Goal: Task Accomplishment & Management: Manage account settings

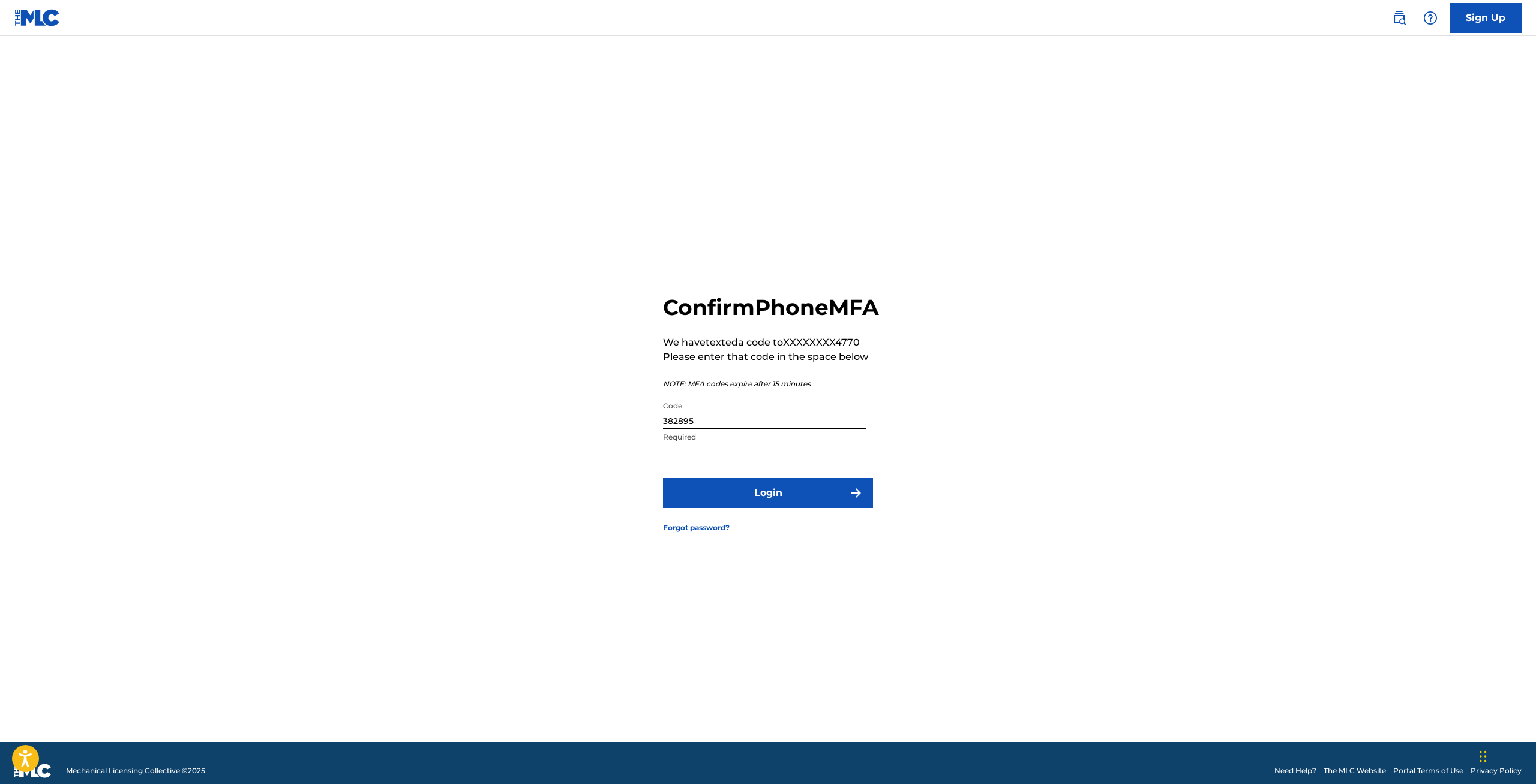
type input "382895"
click at [663, 478] on button "Login" at bounding box center [768, 493] width 210 height 30
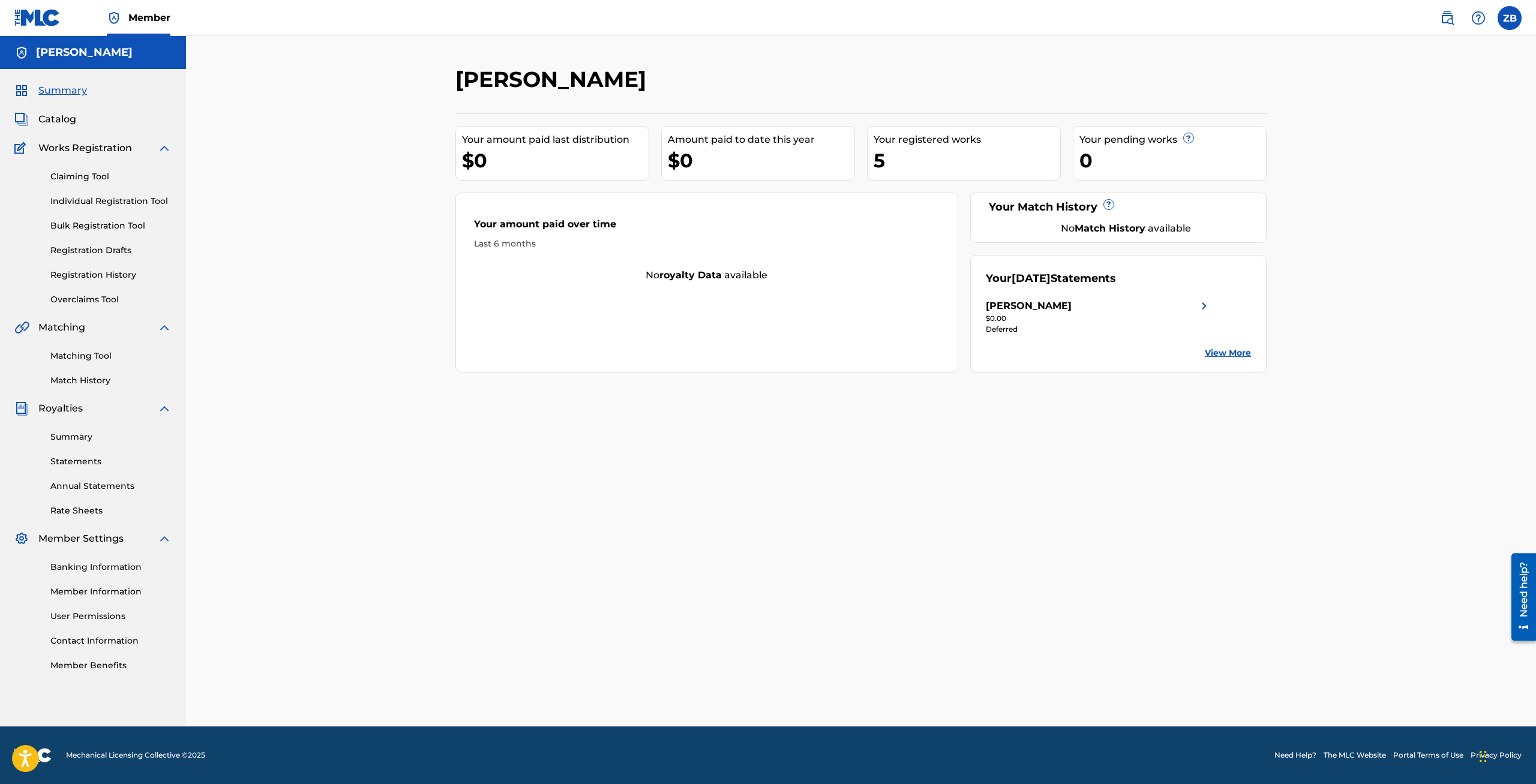
click at [84, 430] on link "Summary" at bounding box center [110, 436] width 121 height 12
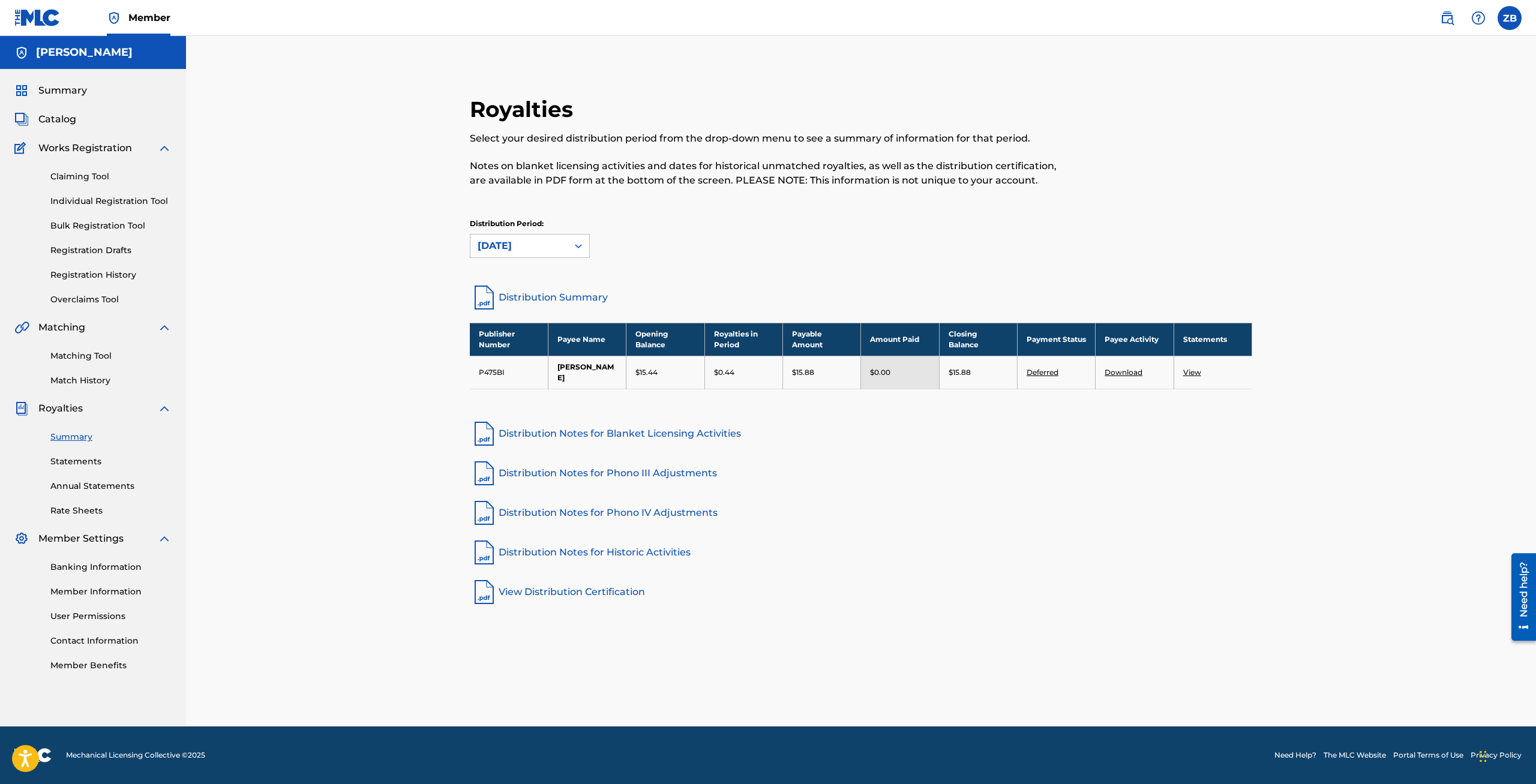
click at [1052, 369] on link "Deferred" at bounding box center [1042, 372] width 32 height 9
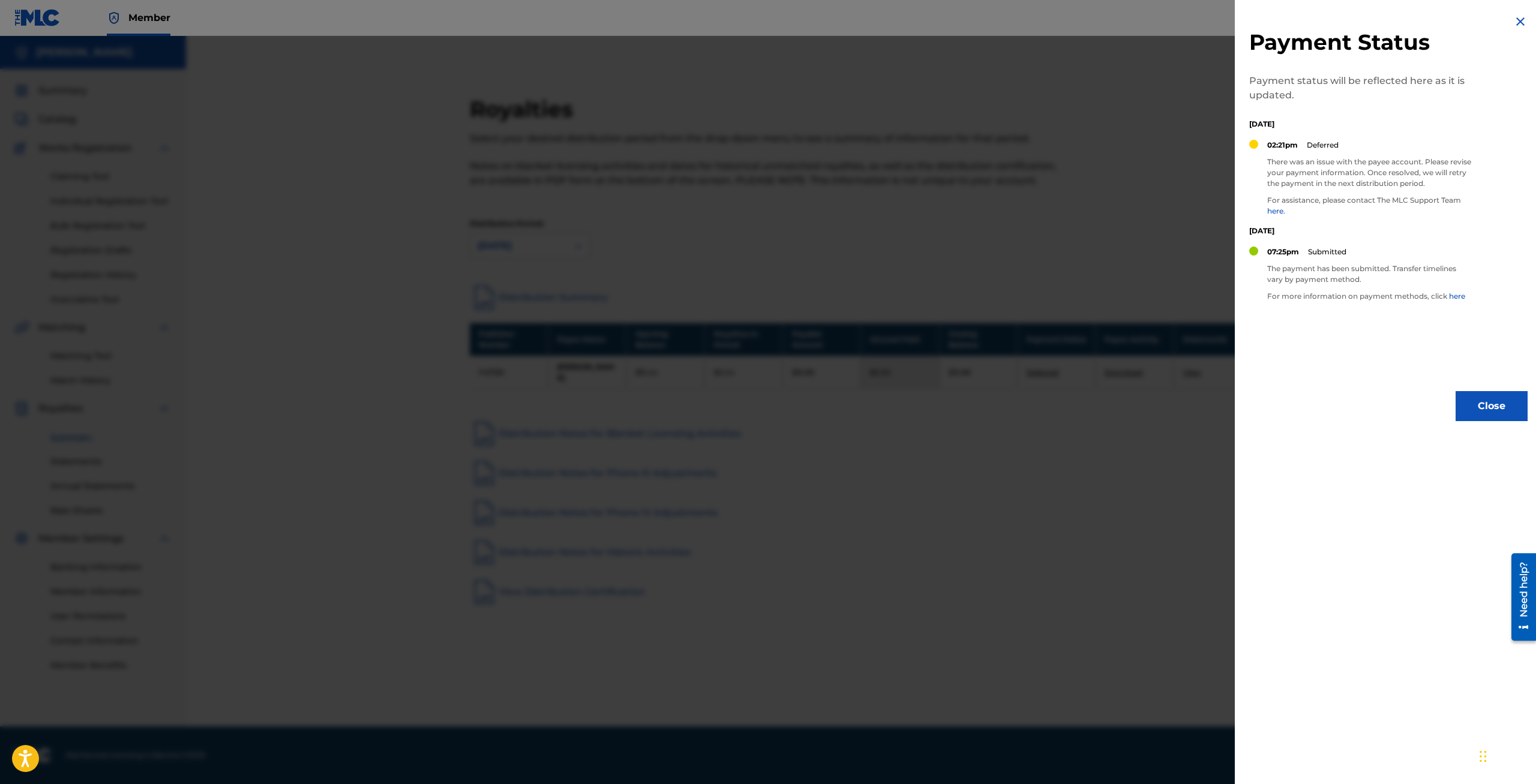
click at [1476, 407] on button "Close" at bounding box center [1491, 406] width 72 height 30
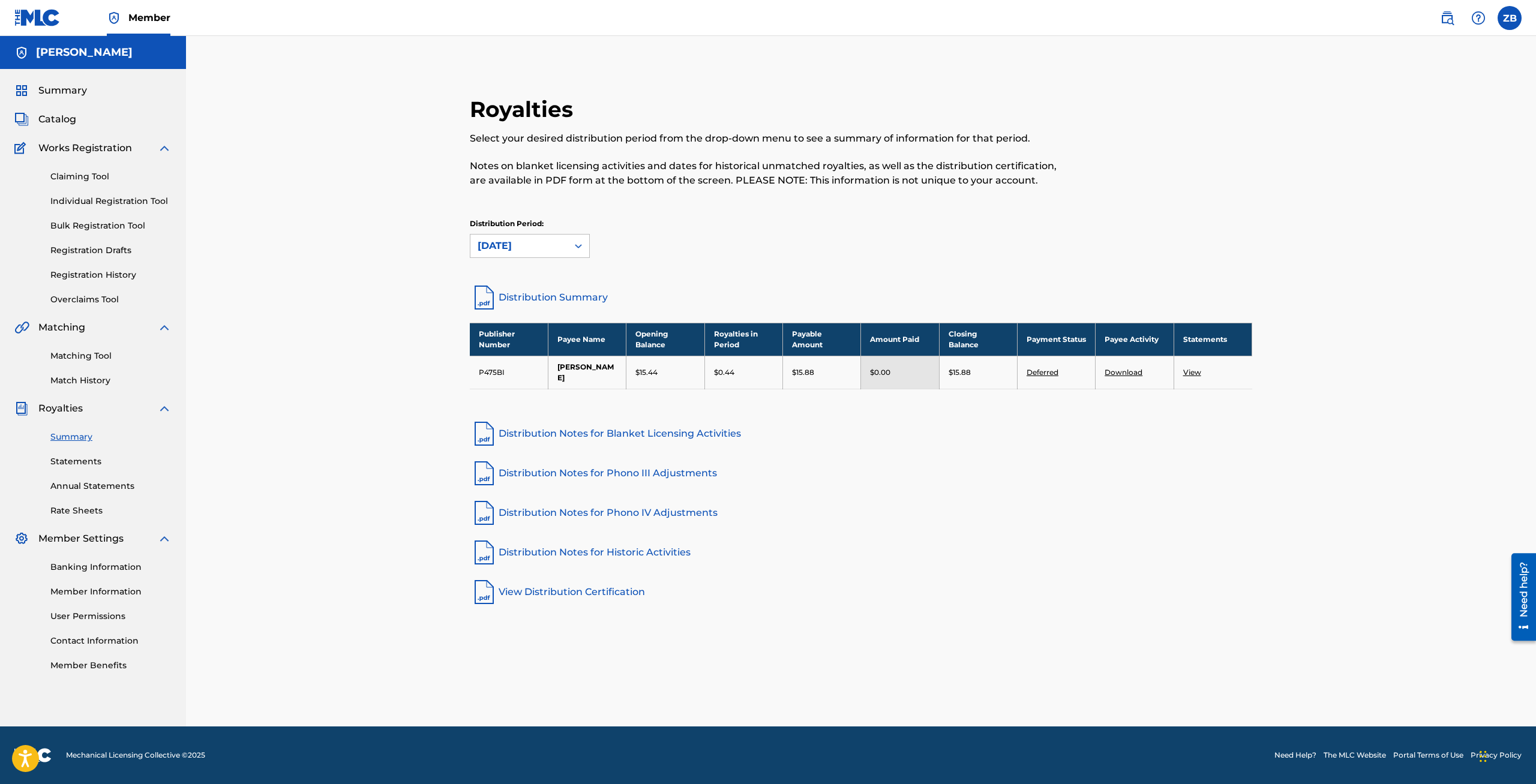
click at [100, 574] on div "Banking Information Member Information User Permissions Contact Information Mem…" at bounding box center [93, 608] width 157 height 126
click at [102, 568] on link "Banking Information" at bounding box center [110, 567] width 121 height 12
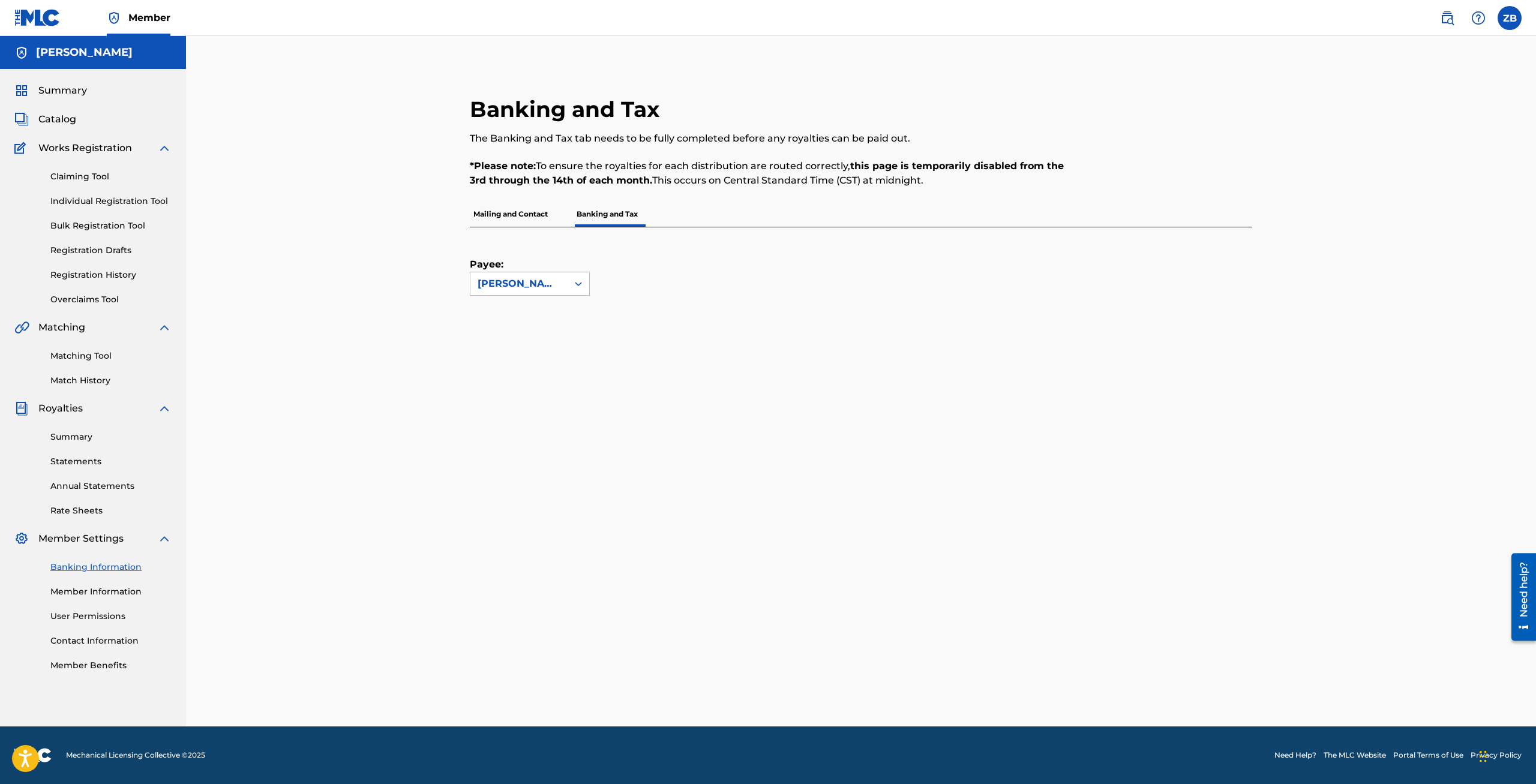
click at [537, 215] on p "Mailing and Contact" at bounding box center [510, 214] width 82 height 25
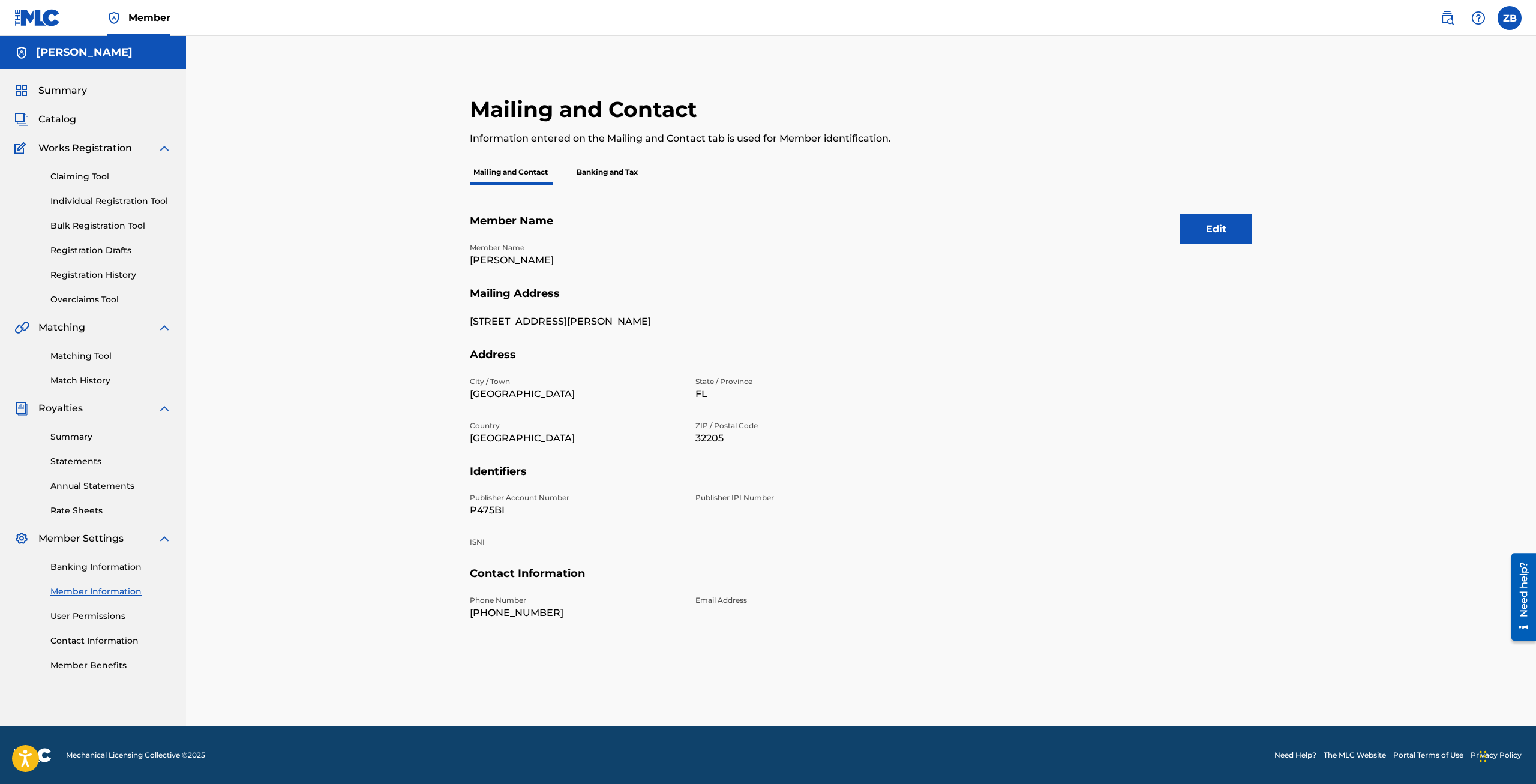
drag, startPoint x: 630, startPoint y: 209, endPoint x: 618, endPoint y: 176, distance: 35.1
click at [630, 209] on div "Edit Member Name Member Name [PERSON_NAME] Mailing Address [STREET_ADDRESS][PER…" at bounding box center [861, 427] width 782 height 483
click at [618, 176] on p "Banking and Tax" at bounding box center [607, 172] width 69 height 25
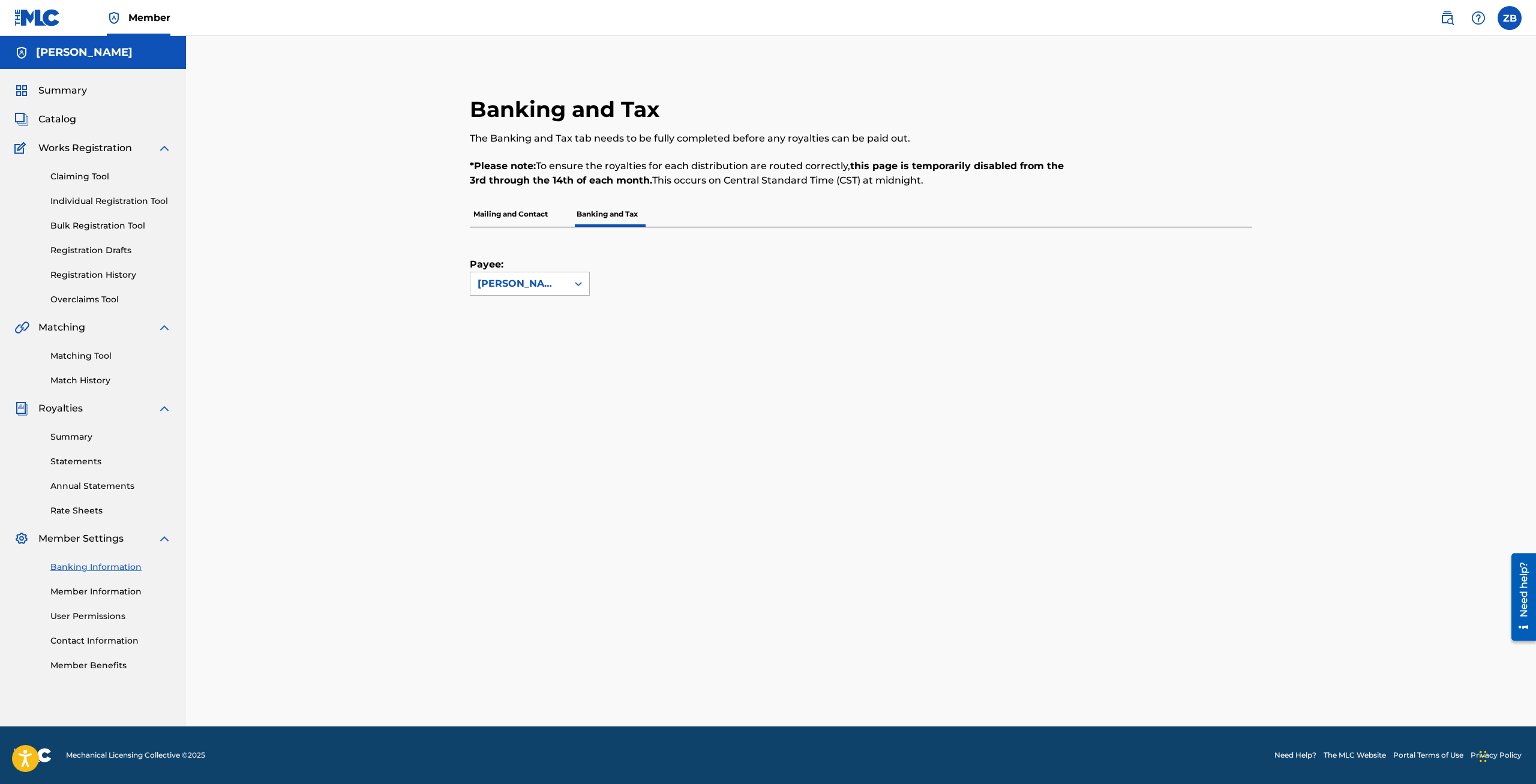
click at [559, 284] on div "[PERSON_NAME]" at bounding box center [518, 283] width 83 height 15
click at [620, 296] on div "Payee: 1 result available. Use Up and Down to choose options, press Enter to se…" at bounding box center [861, 343] width 782 height 232
click at [93, 439] on link "Summary" at bounding box center [110, 436] width 121 height 12
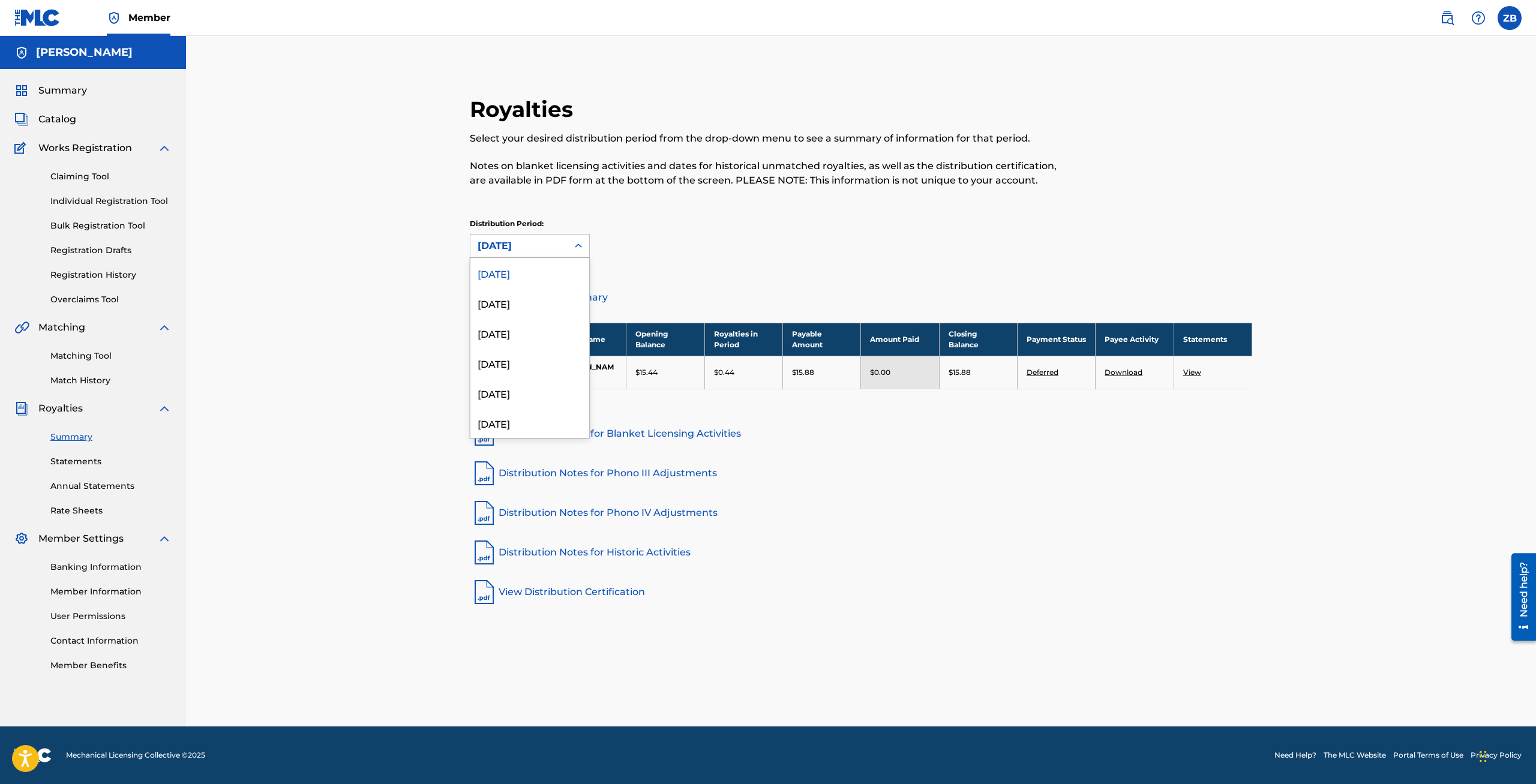
click at [556, 247] on div "[DATE]" at bounding box center [518, 246] width 83 height 15
click at [527, 406] on div "[DATE]" at bounding box center [529, 394] width 119 height 30
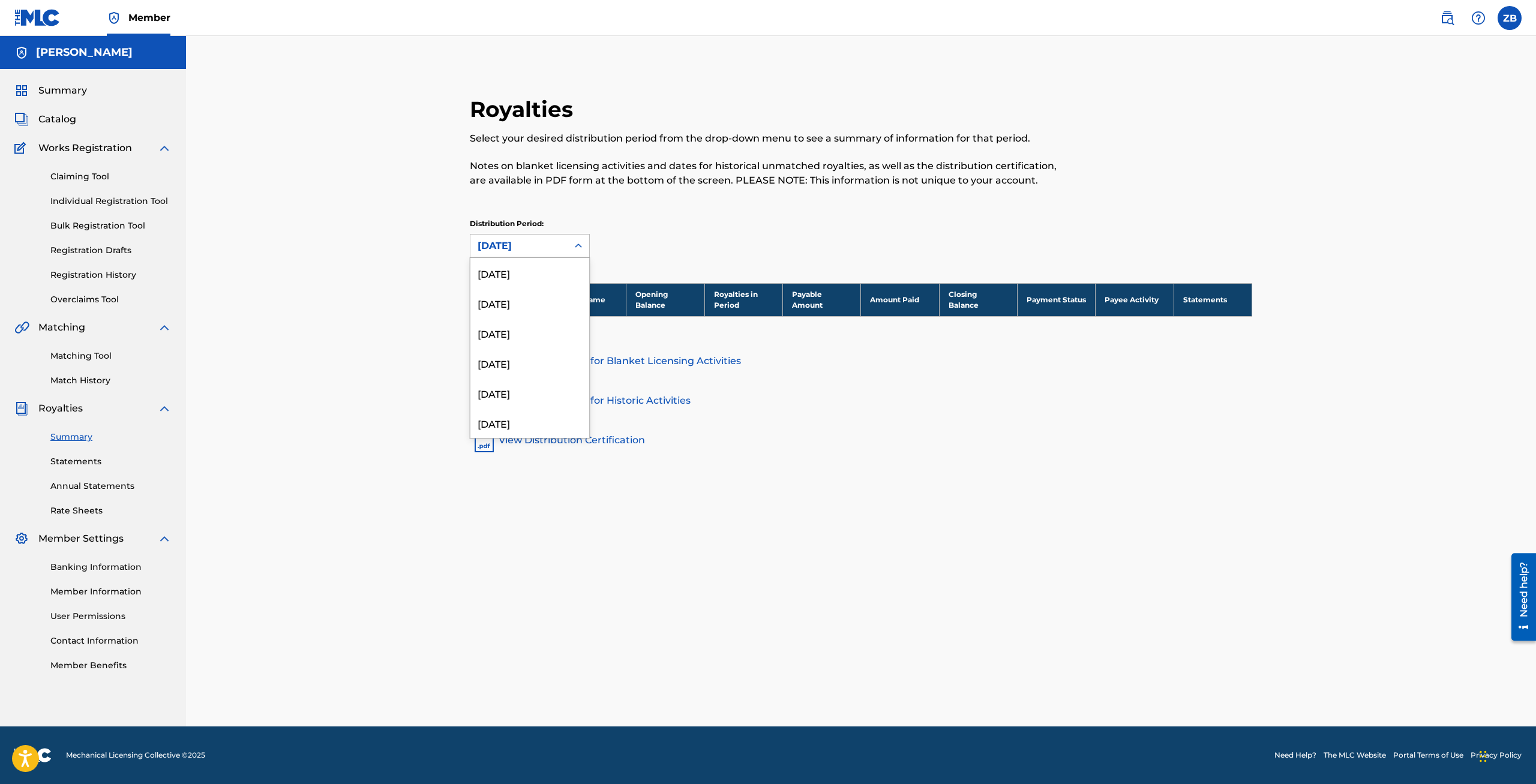
click at [555, 252] on div "[DATE]" at bounding box center [518, 246] width 83 height 15
click at [531, 331] on div "[DATE]" at bounding box center [529, 322] width 119 height 30
click at [534, 245] on div "[DATE]" at bounding box center [518, 246] width 83 height 15
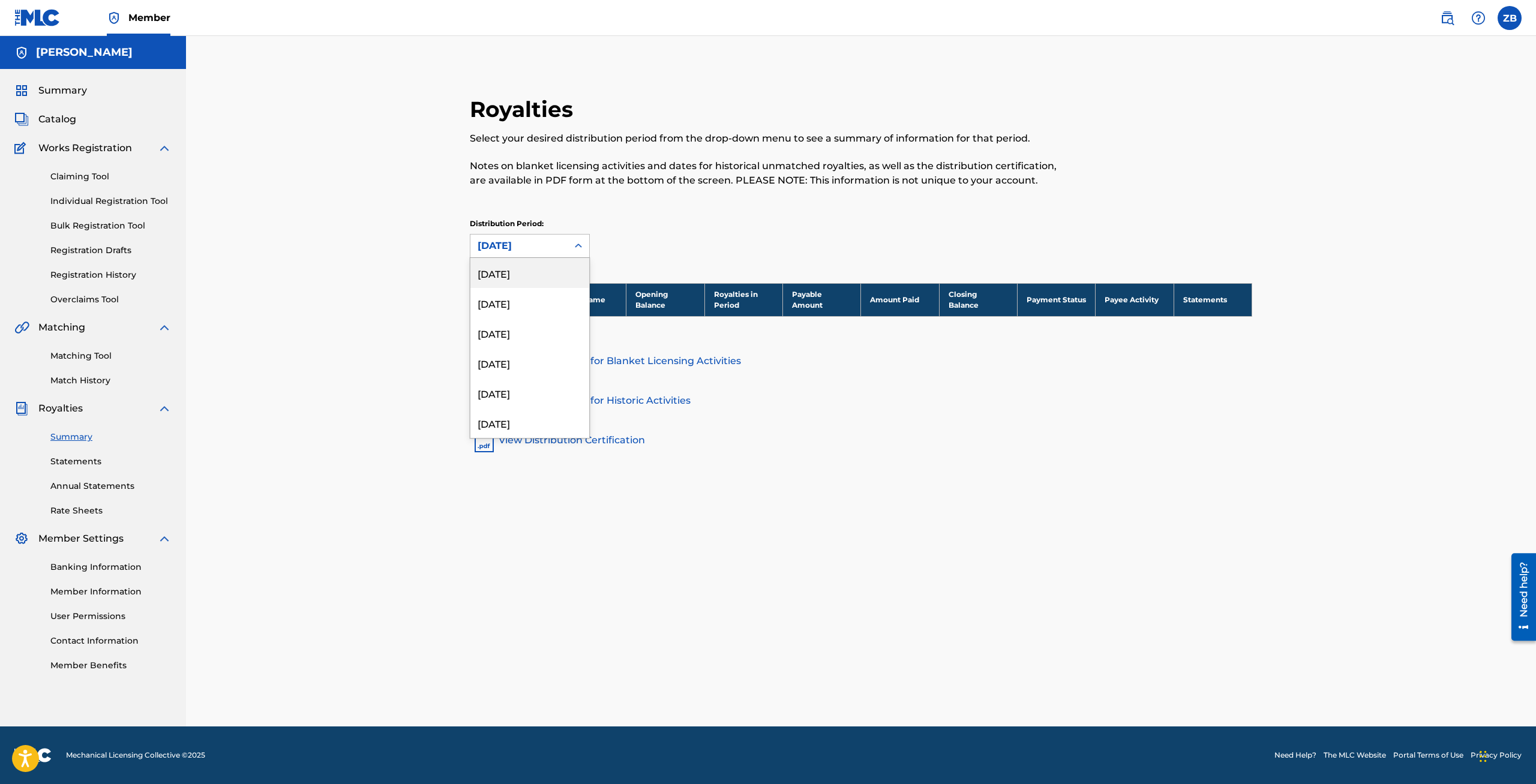
click at [535, 262] on div "[DATE]" at bounding box center [529, 273] width 119 height 30
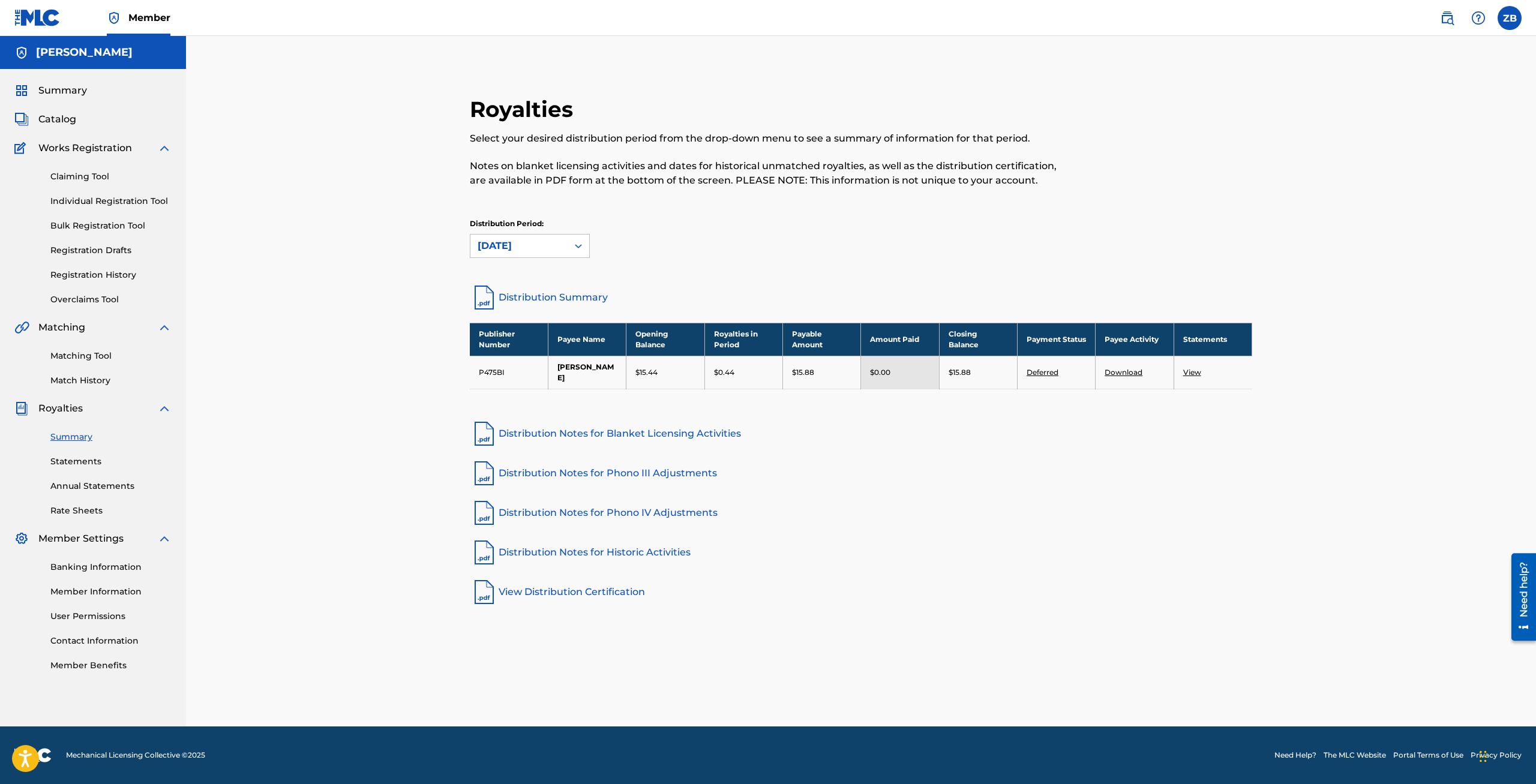
click at [117, 180] on link "Claiming Tool" at bounding box center [110, 176] width 121 height 12
